Goal: Task Accomplishment & Management: Use online tool/utility

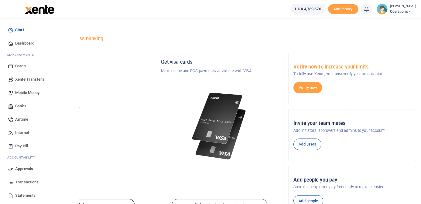
click at [34, 90] on span "Mobile Money" at bounding box center [27, 93] width 24 height 6
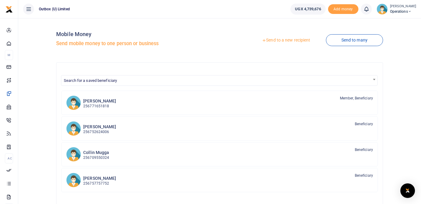
click at [293, 38] on link "Send to a new recipient" at bounding box center [285, 40] width 79 height 11
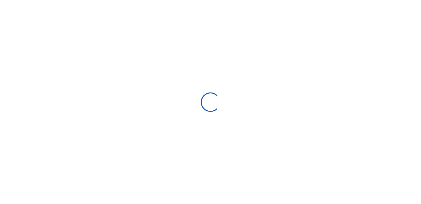
select select
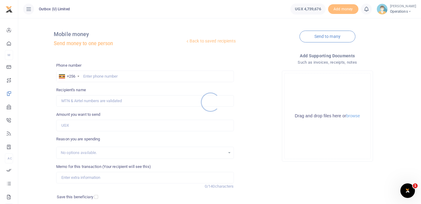
click at [116, 76] on div at bounding box center [210, 102] width 421 height 204
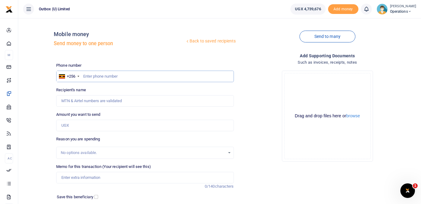
click at [113, 77] on input "text" at bounding box center [144, 77] width 177 height 12
type input "788564293"
type input "[PERSON_NAME]"
type input "788564293"
click at [105, 126] on input "Amount you want to send" at bounding box center [144, 126] width 177 height 12
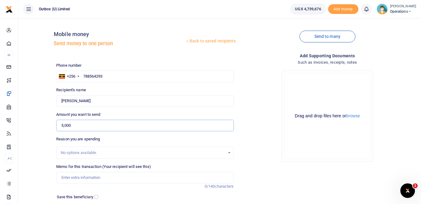
type input "5,000"
click at [113, 178] on input "Memo for this transaction (Your recipient will see this)" at bounding box center [144, 178] width 177 height 12
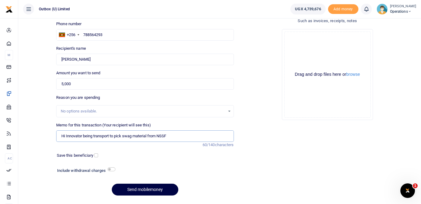
scroll to position [59, 0]
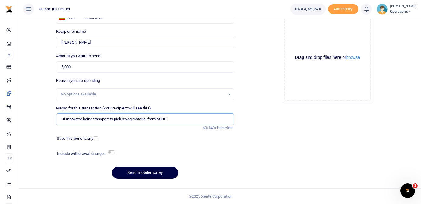
type input "Hi Innovator being transport to pick swag material from NSSF"
click at [112, 153] on input "checkbox" at bounding box center [112, 153] width 8 height 4
checkbox input "true"
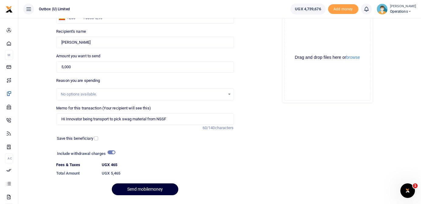
click at [136, 192] on button "Send mobilemoney" at bounding box center [145, 190] width 67 height 12
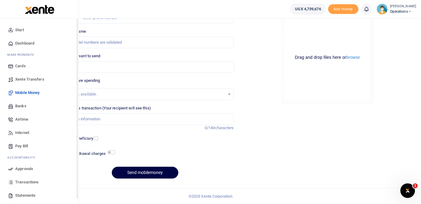
click at [17, 43] on span "Dashboard" at bounding box center [24, 43] width 19 height 6
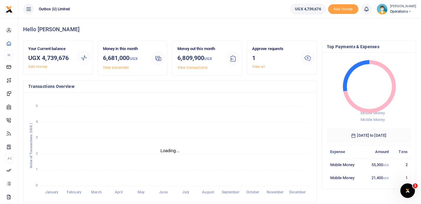
scroll to position [0, 0]
click at [260, 66] on link "View all" at bounding box center [258, 67] width 13 height 4
click at [276, 64] on div "Approve requests 1 View all" at bounding box center [274, 58] width 48 height 24
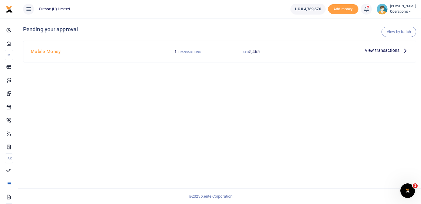
click at [396, 50] on span "View transactions" at bounding box center [382, 50] width 35 height 7
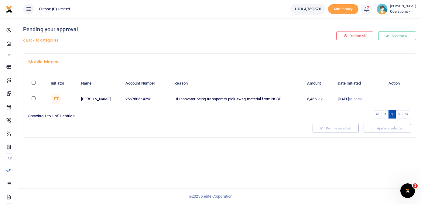
click at [396, 98] on icon at bounding box center [397, 99] width 4 height 4
click at [376, 108] on link "Approve" at bounding box center [375, 109] width 48 height 9
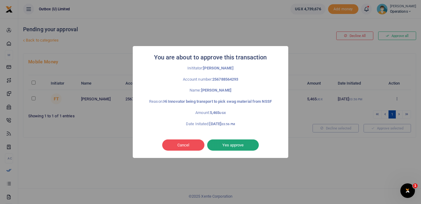
click at [236, 147] on button "Yes approve" at bounding box center [233, 146] width 52 height 12
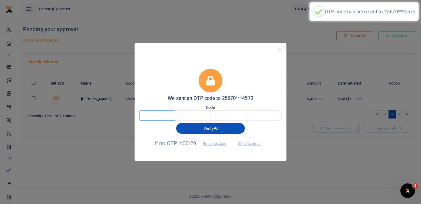
click at [166, 114] on input "text" at bounding box center [157, 116] width 36 height 10
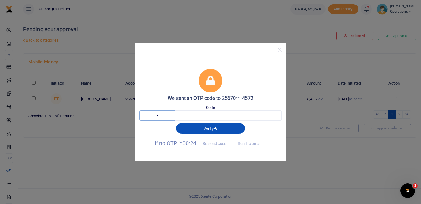
type input "9"
type input "0"
type input "7"
type input "4"
